Goal: Browse casually

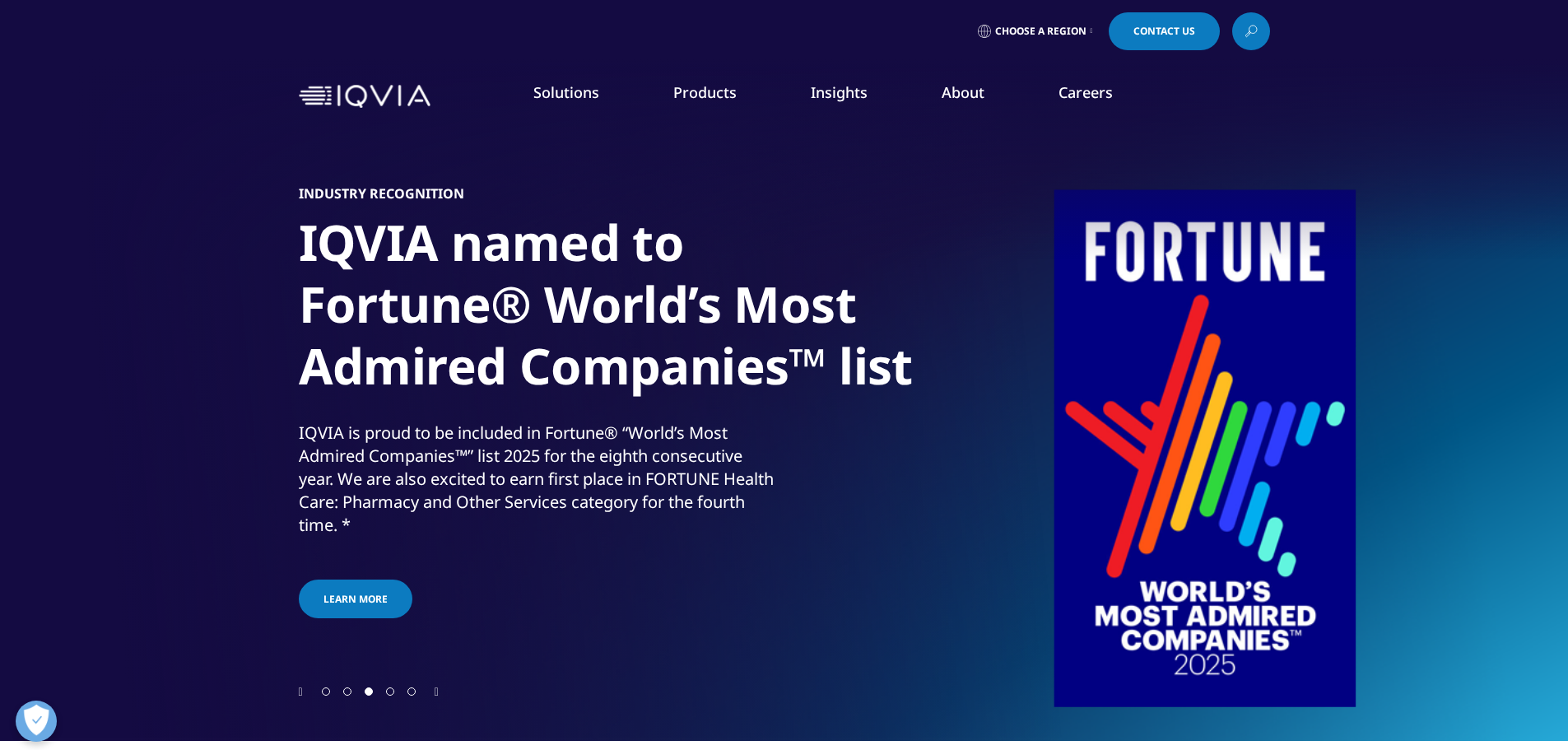
click at [435, 694] on div at bounding box center [784, 691] width 971 height 16
click at [439, 691] on icon "Next slide" at bounding box center [437, 692] width 4 height 11
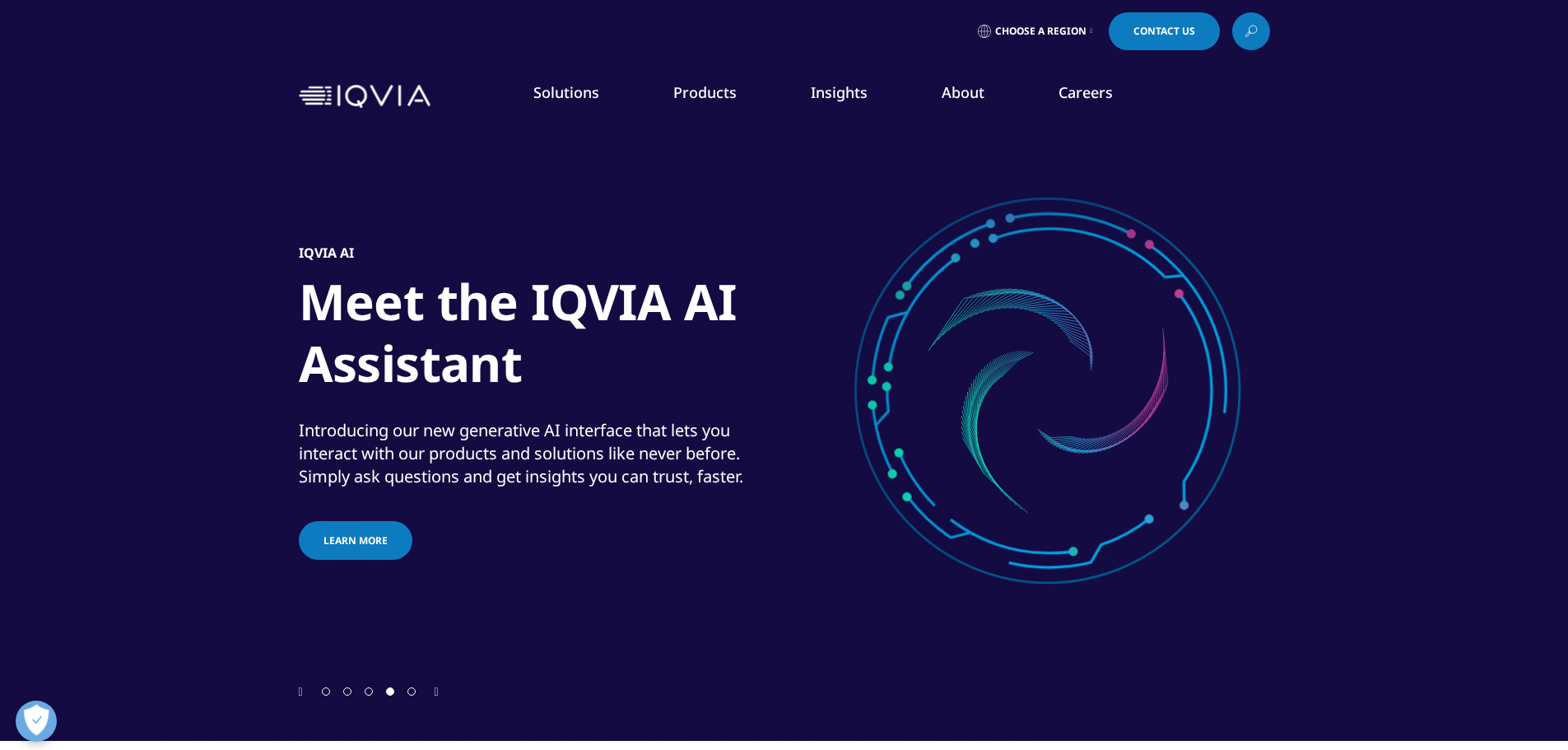
click at [439, 691] on icon "Next slide" at bounding box center [437, 692] width 4 height 11
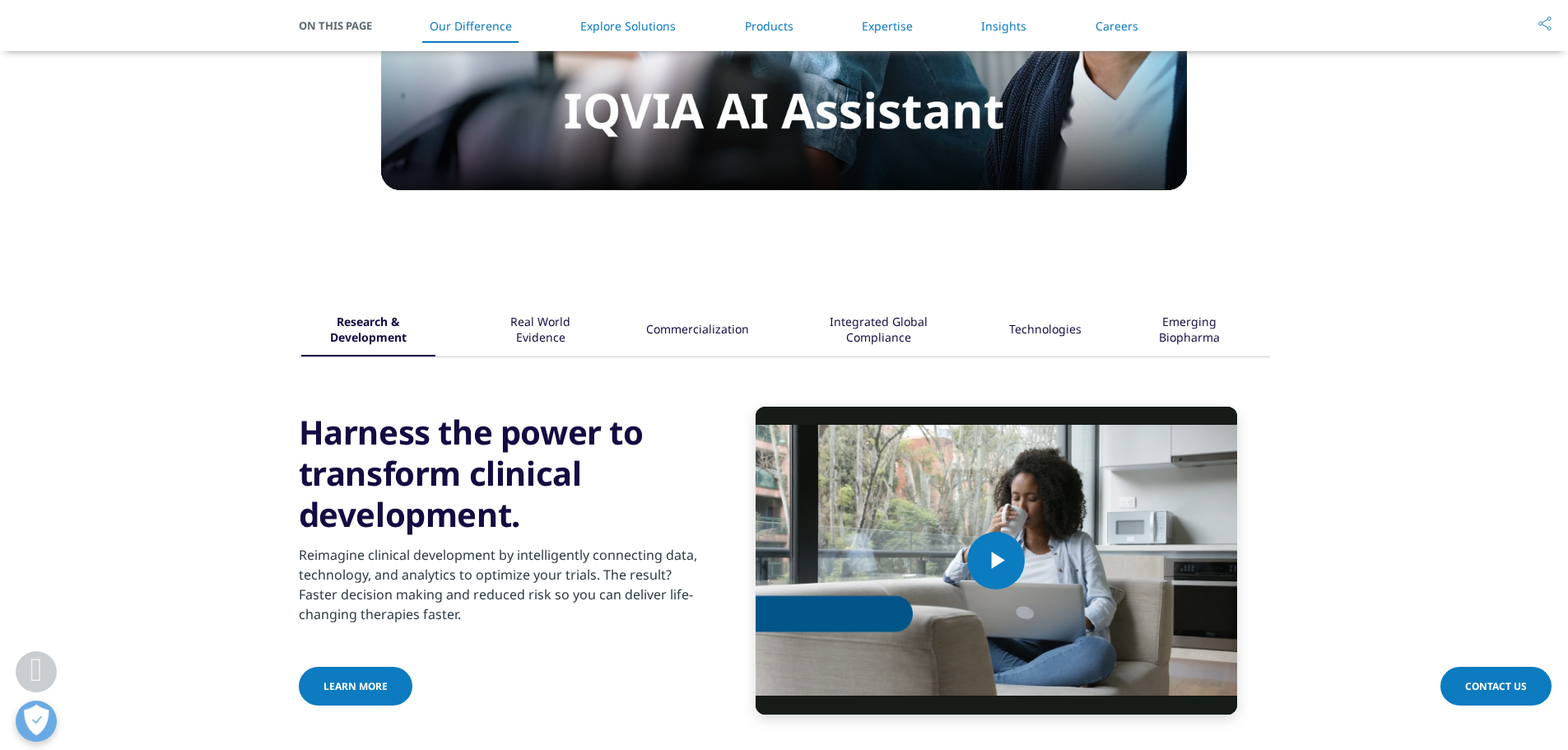
scroll to position [1811, 0]
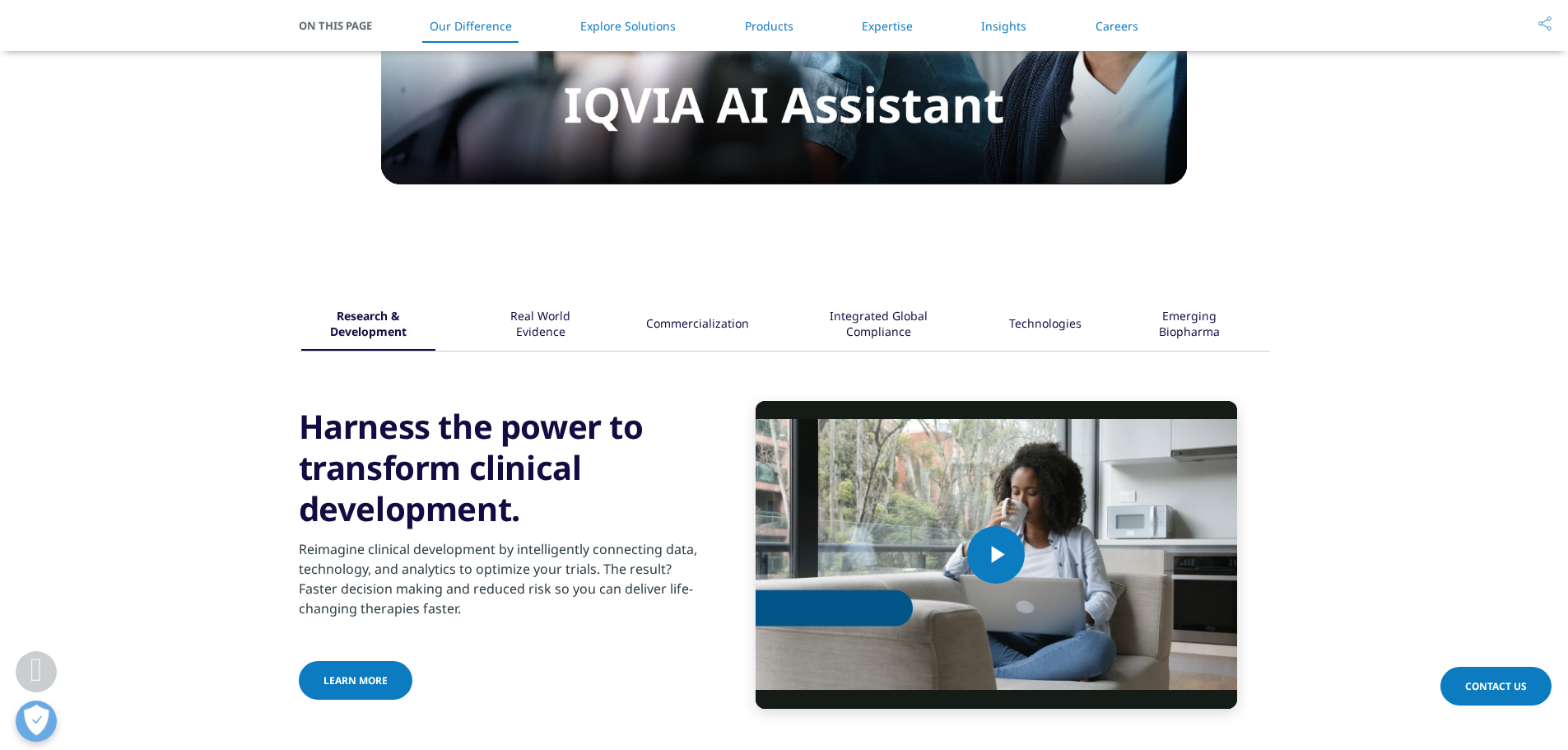
click at [520, 305] on div "Real World Evidence" at bounding box center [540, 325] width 106 height 51
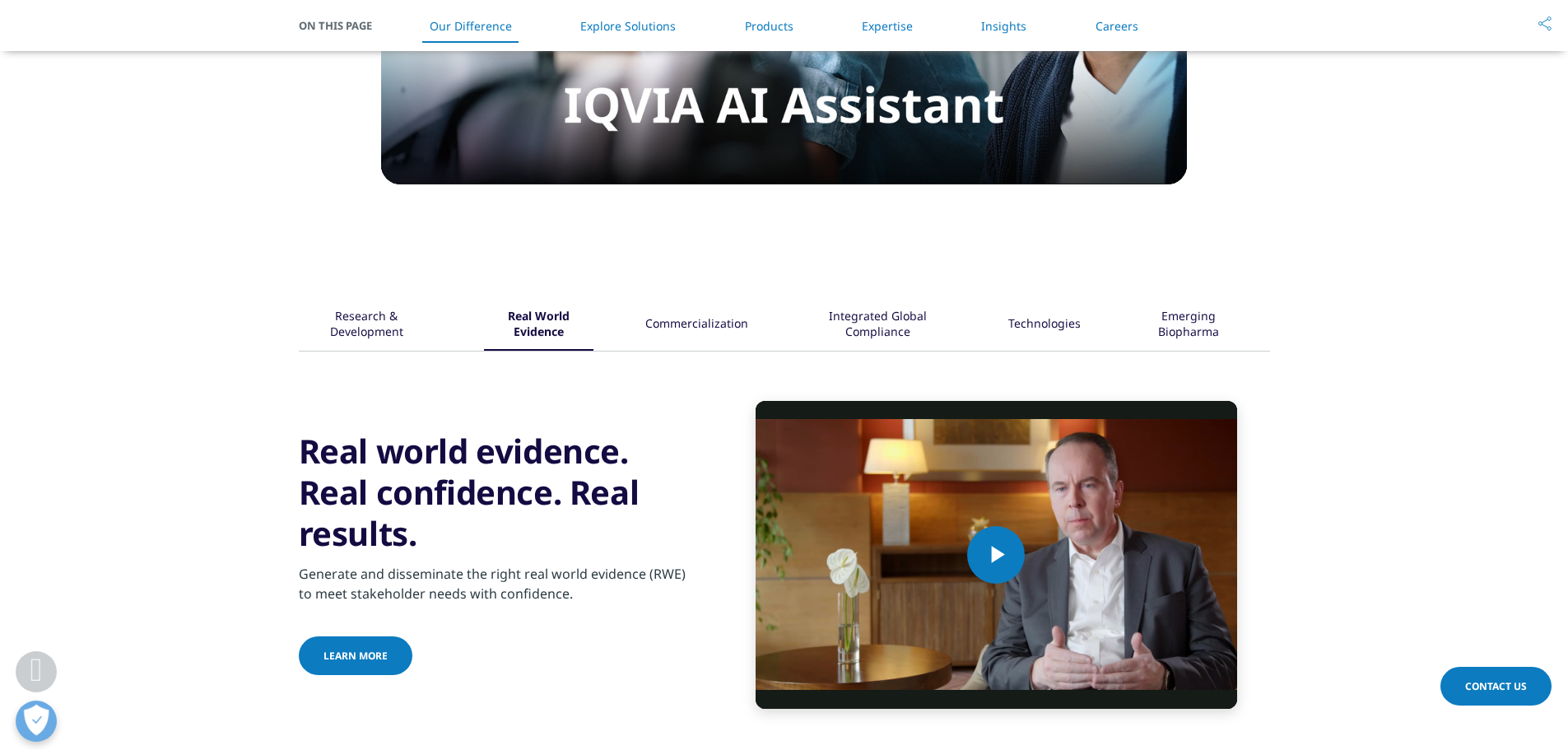
click at [711, 336] on div "Commercialization" at bounding box center [697, 325] width 103 height 51
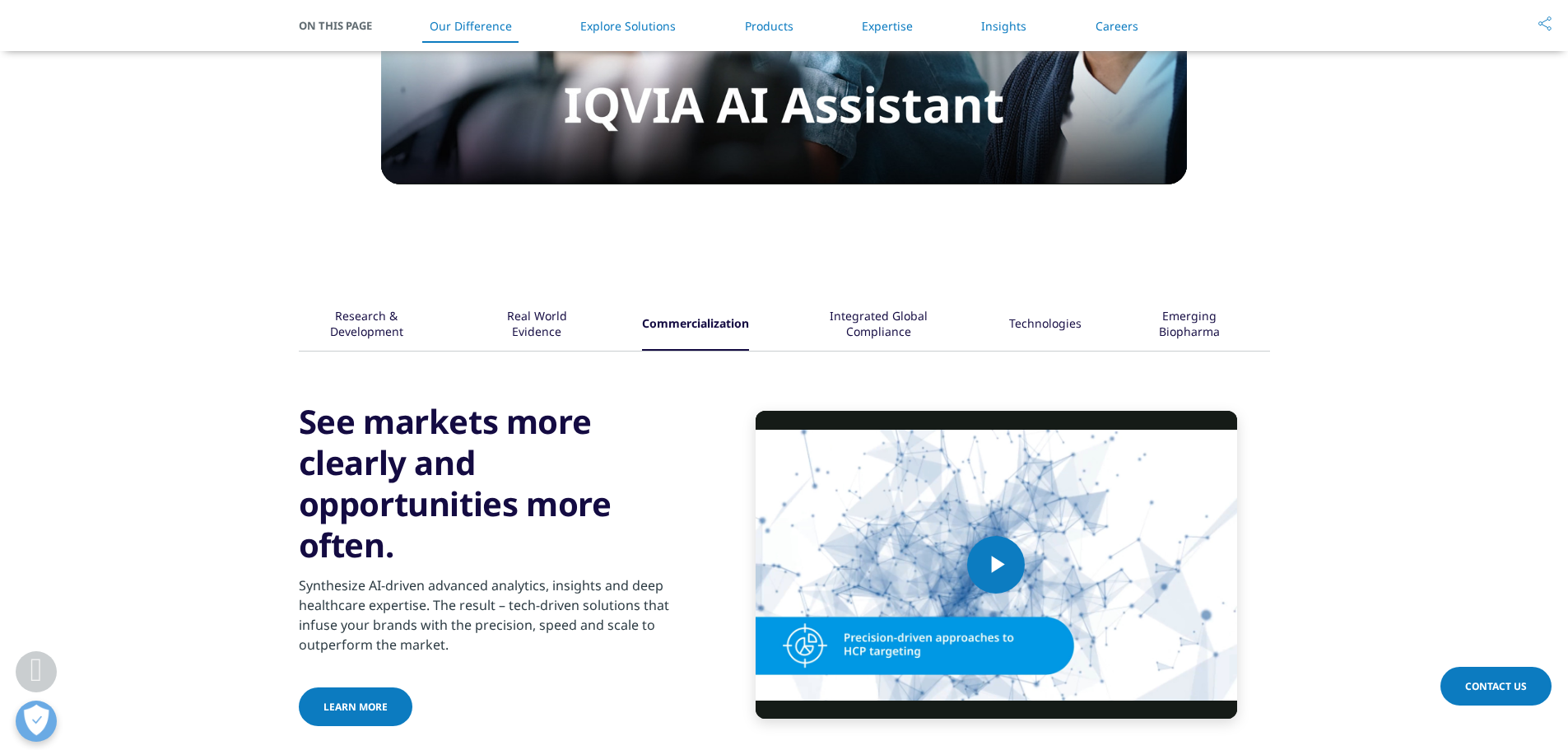
click at [903, 305] on div "Integrated Global Compliance" at bounding box center [878, 325] width 156 height 51
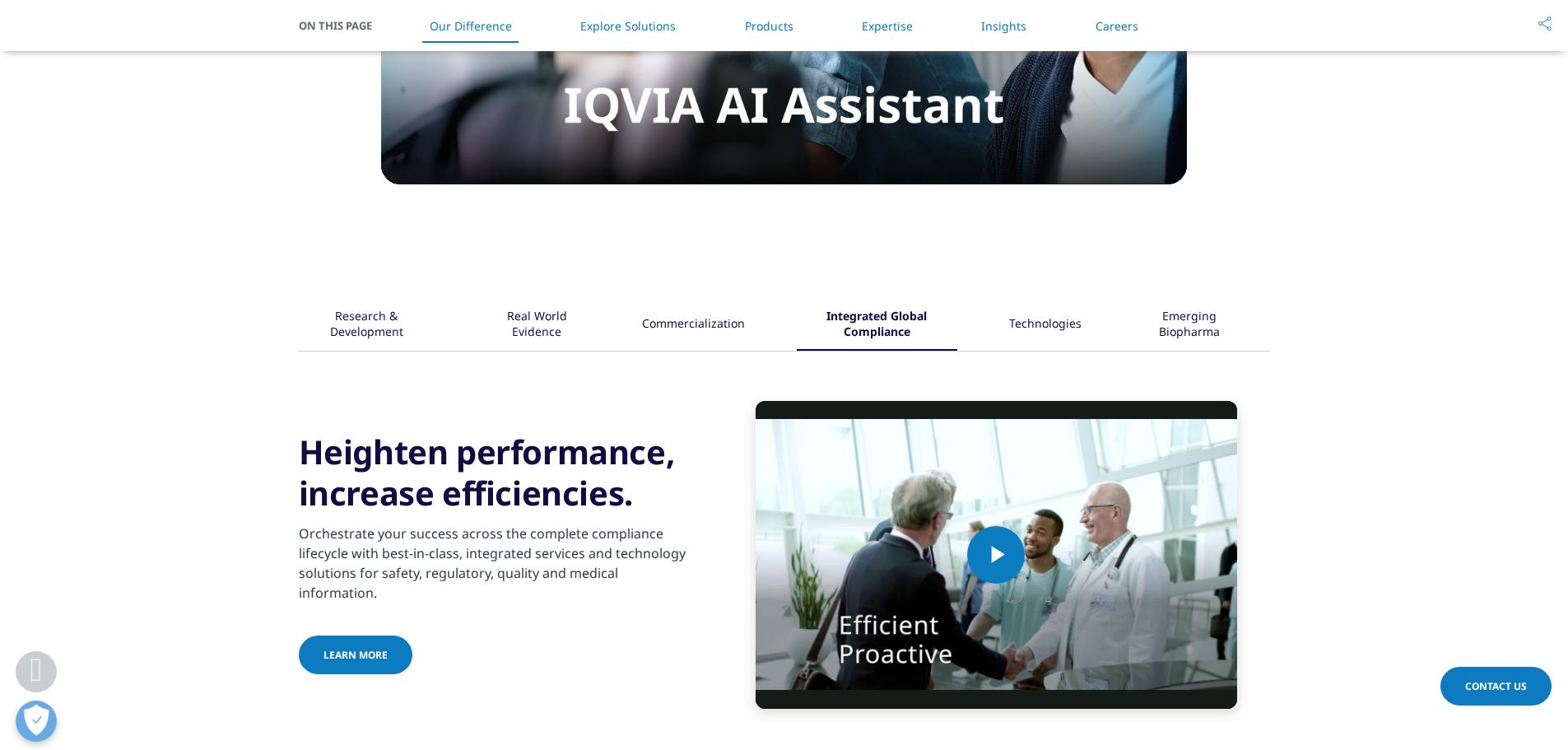
click at [1051, 329] on div "Technologies" at bounding box center [1044, 325] width 73 height 51
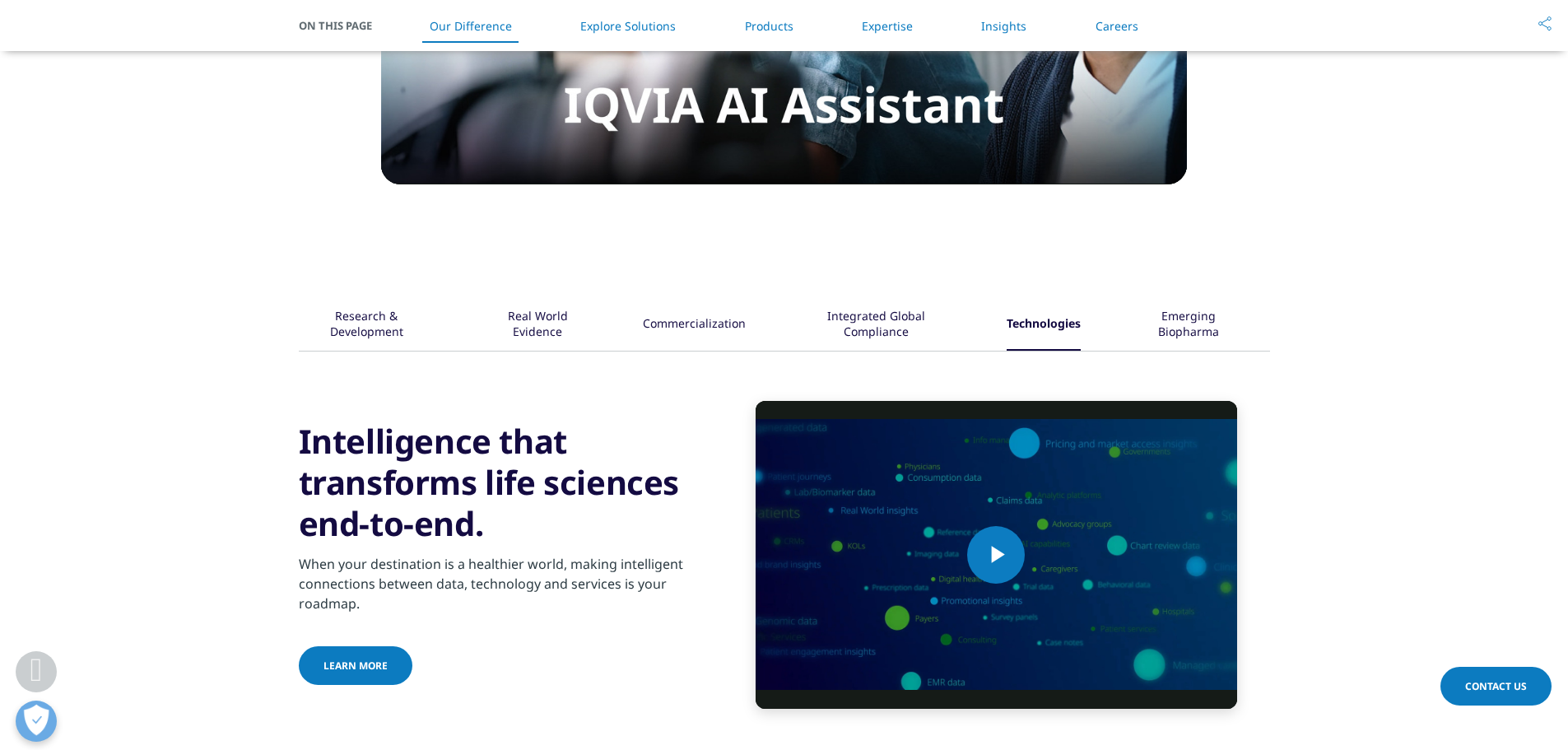
click at [1199, 318] on div "Emerging Biopharma" at bounding box center [1188, 325] width 112 height 51
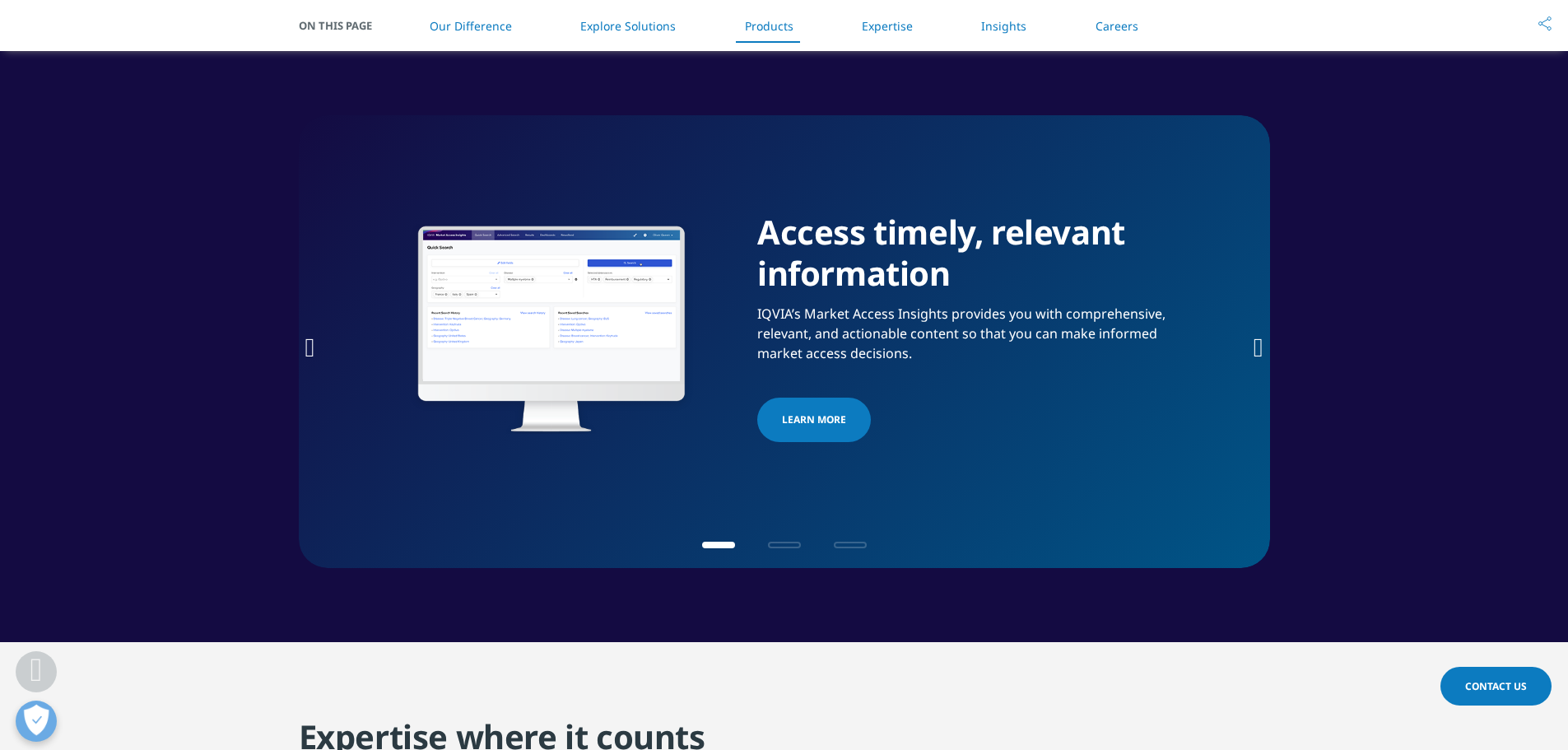
scroll to position [2470, 0]
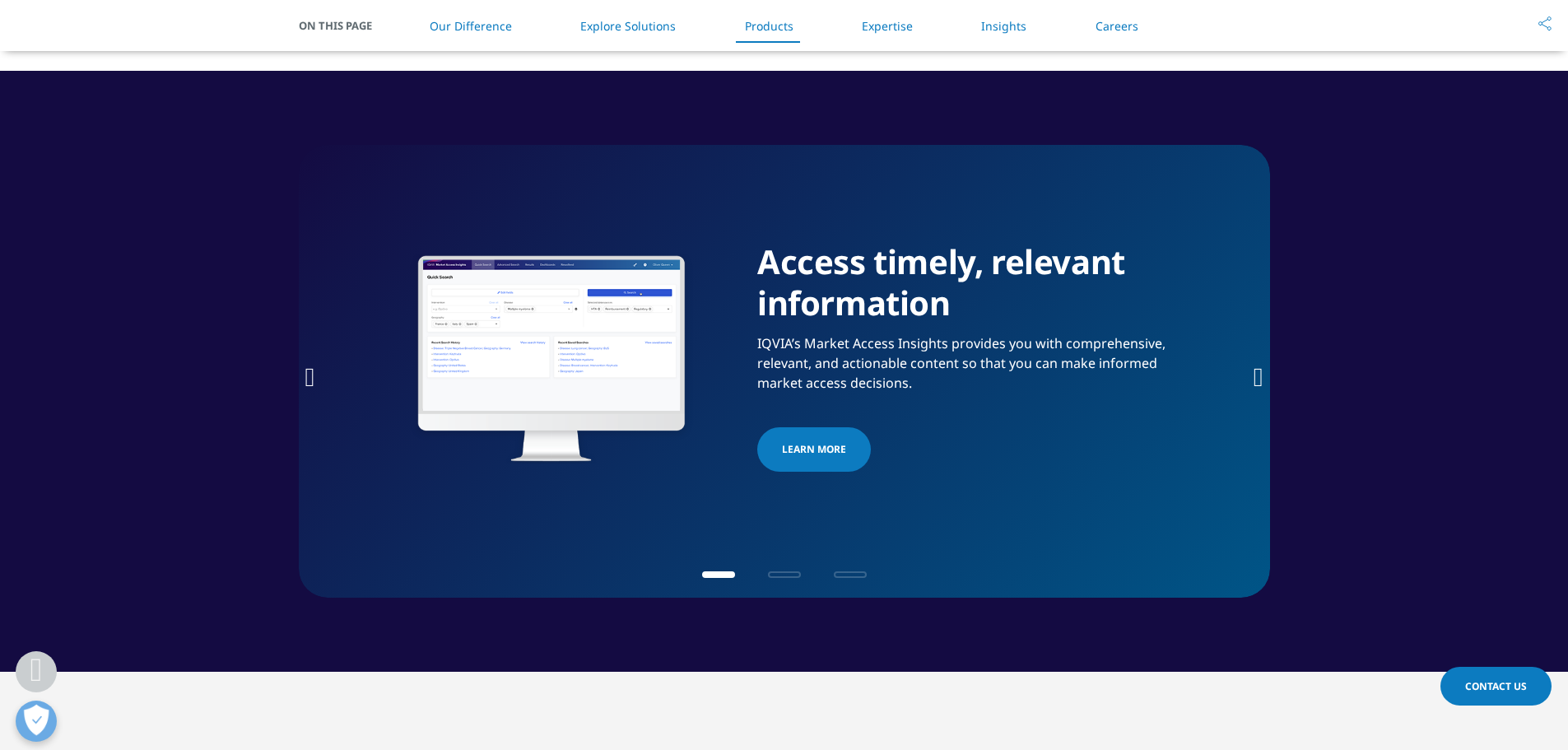
click at [1253, 371] on icon "Next slide" at bounding box center [1258, 377] width 9 height 26
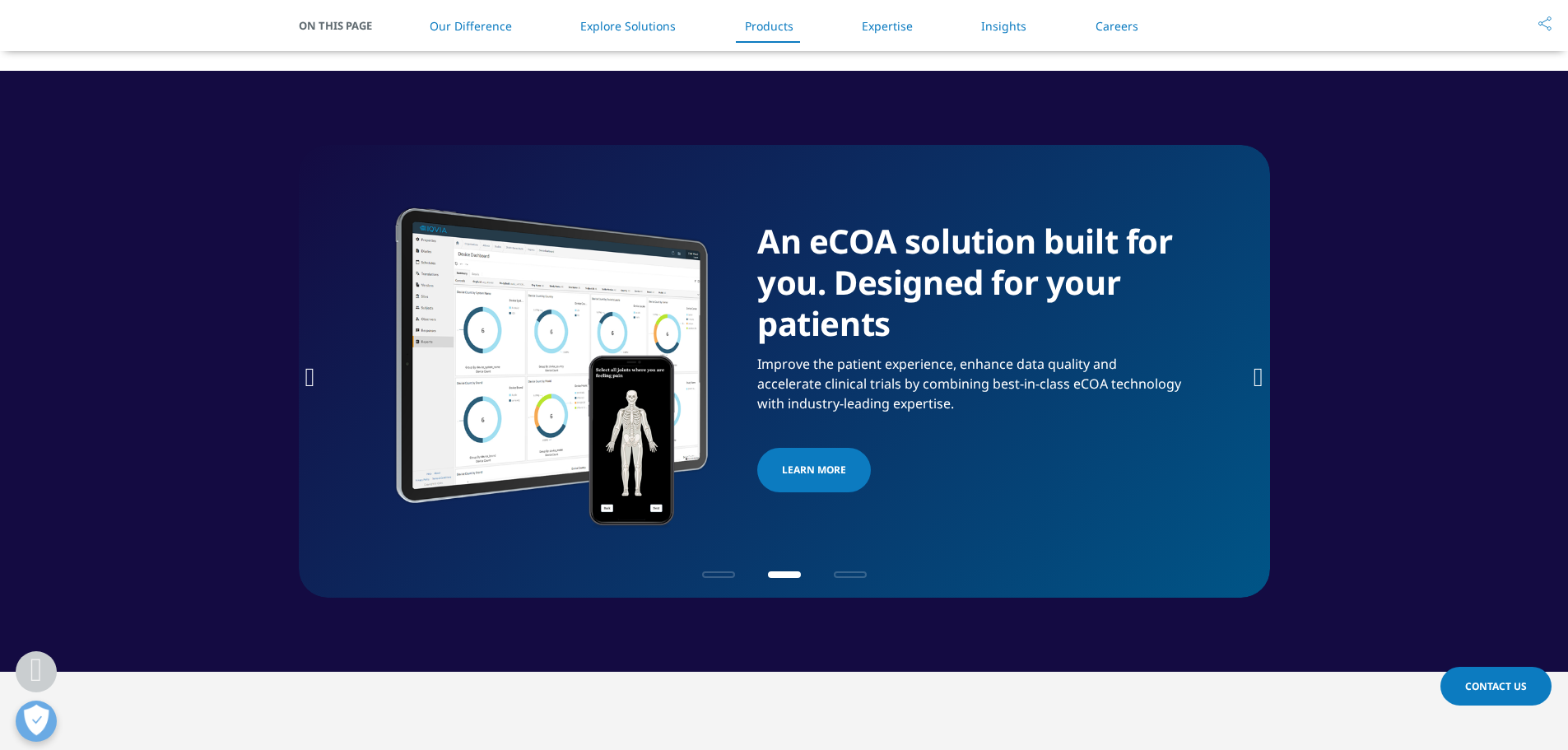
click at [1253, 371] on icon "Next slide" at bounding box center [1258, 377] width 9 height 26
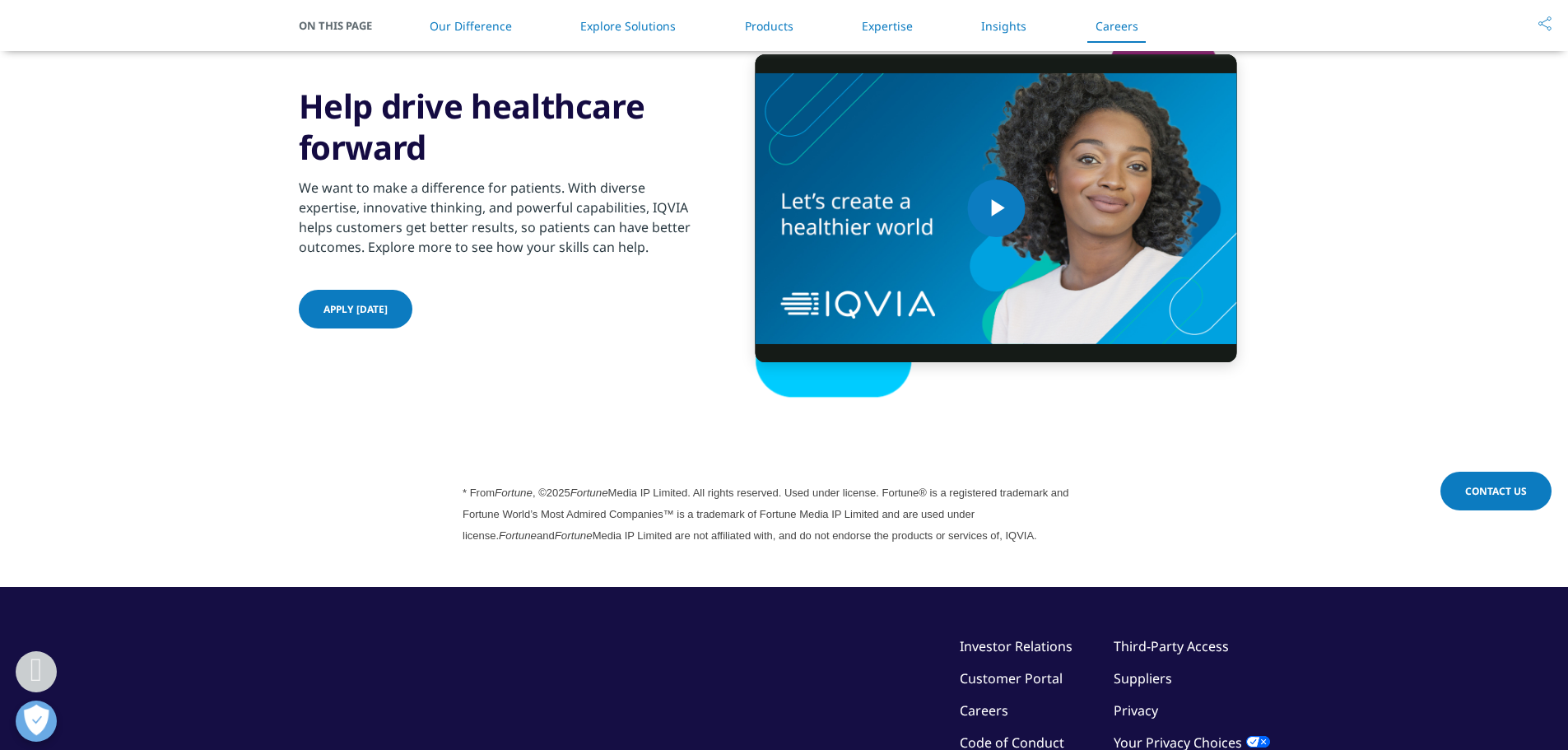
scroll to position [4456, 0]
